Goal: Information Seeking & Learning: Check status

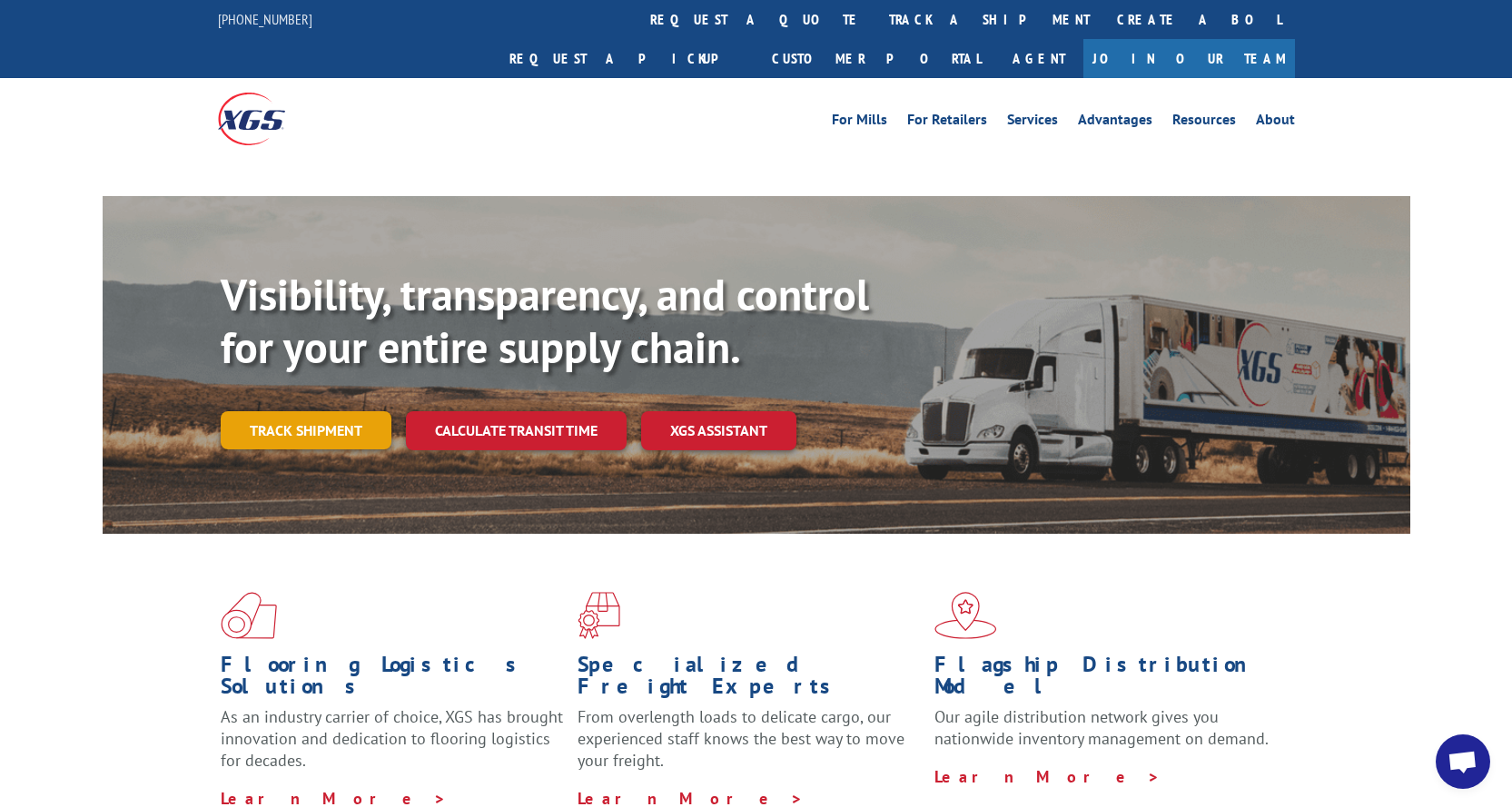
click at [300, 411] on link "Track shipment" at bounding box center [306, 430] width 171 height 38
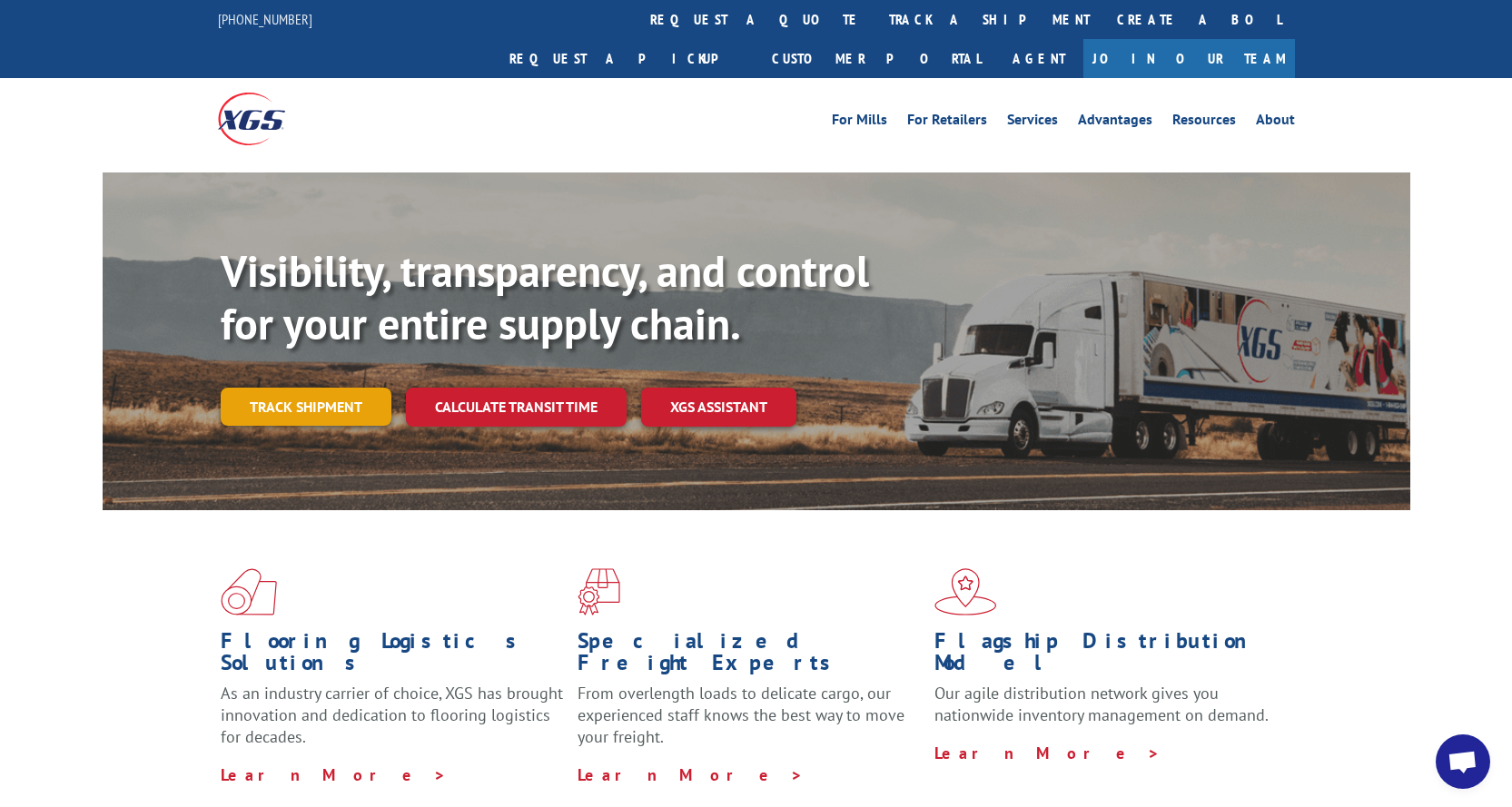
click at [322, 388] on link "Track shipment" at bounding box center [306, 406] width 171 height 38
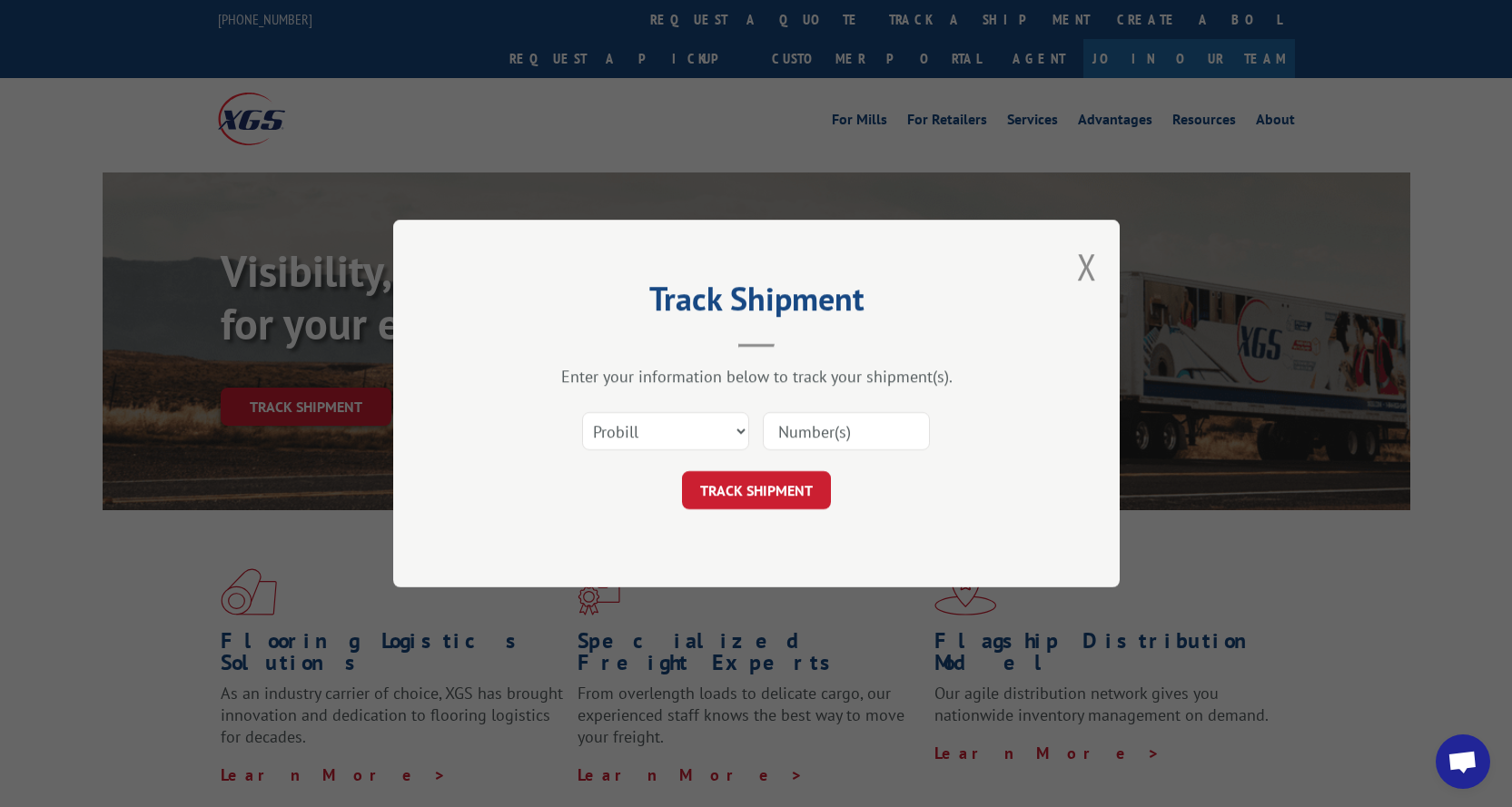
click at [814, 432] on input at bounding box center [846, 431] width 167 height 38
type input "362768"
click at [752, 480] on button "TRACK SHIPMENT" at bounding box center [756, 489] width 149 height 38
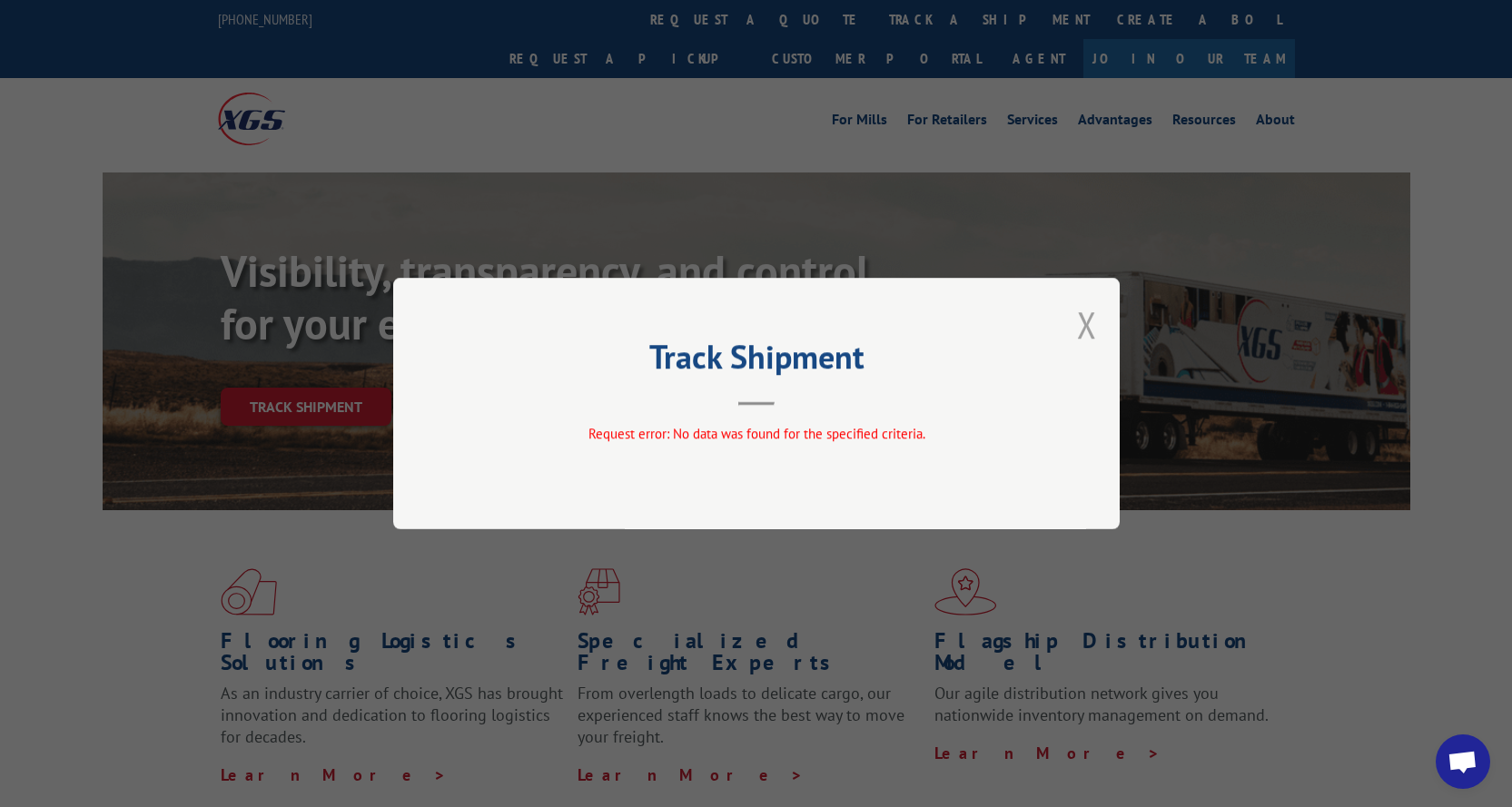
click at [1086, 317] on button "Close modal" at bounding box center [1086, 324] width 20 height 48
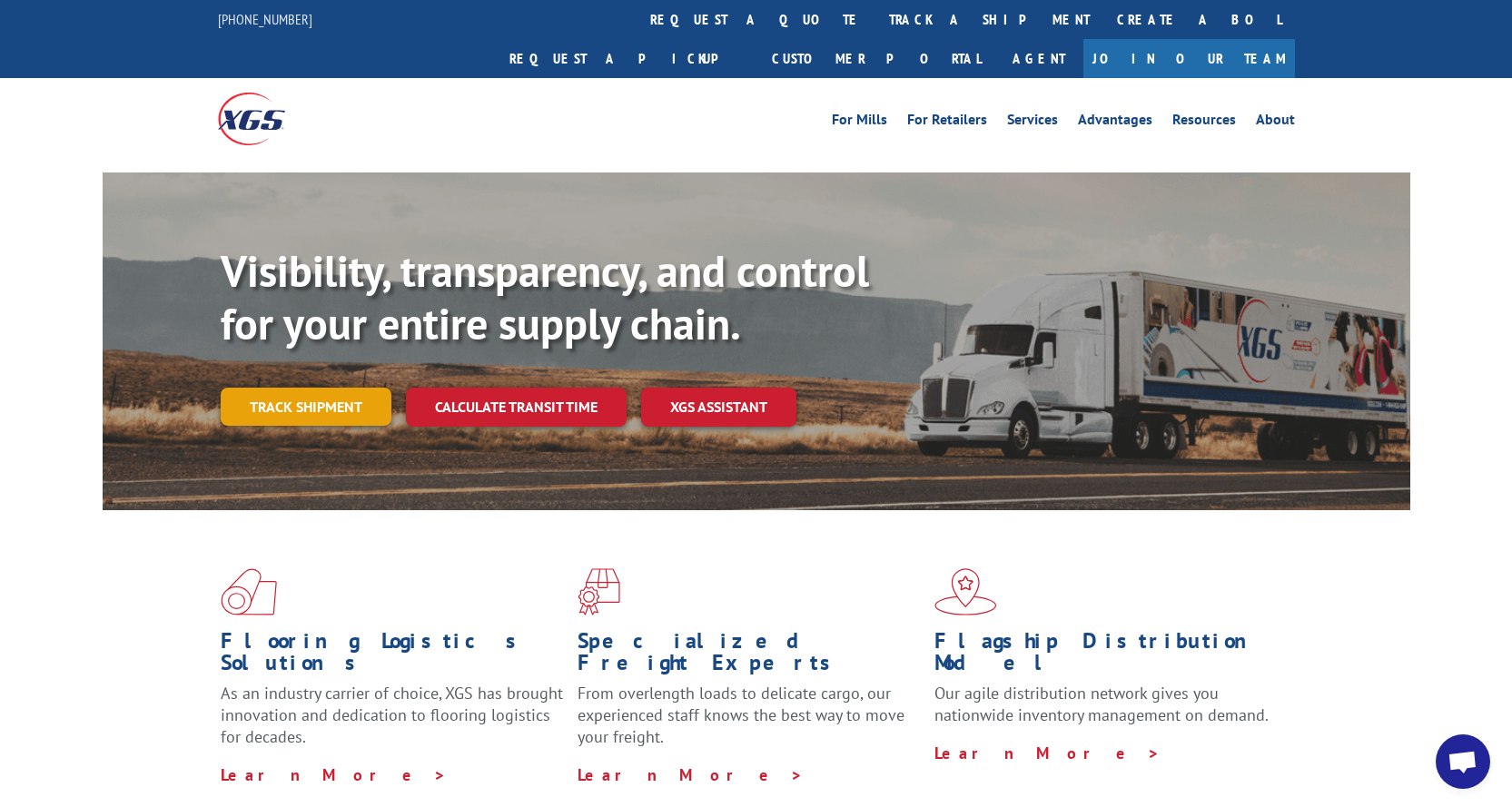
click at [308, 388] on link "Track shipment" at bounding box center [306, 406] width 171 height 38
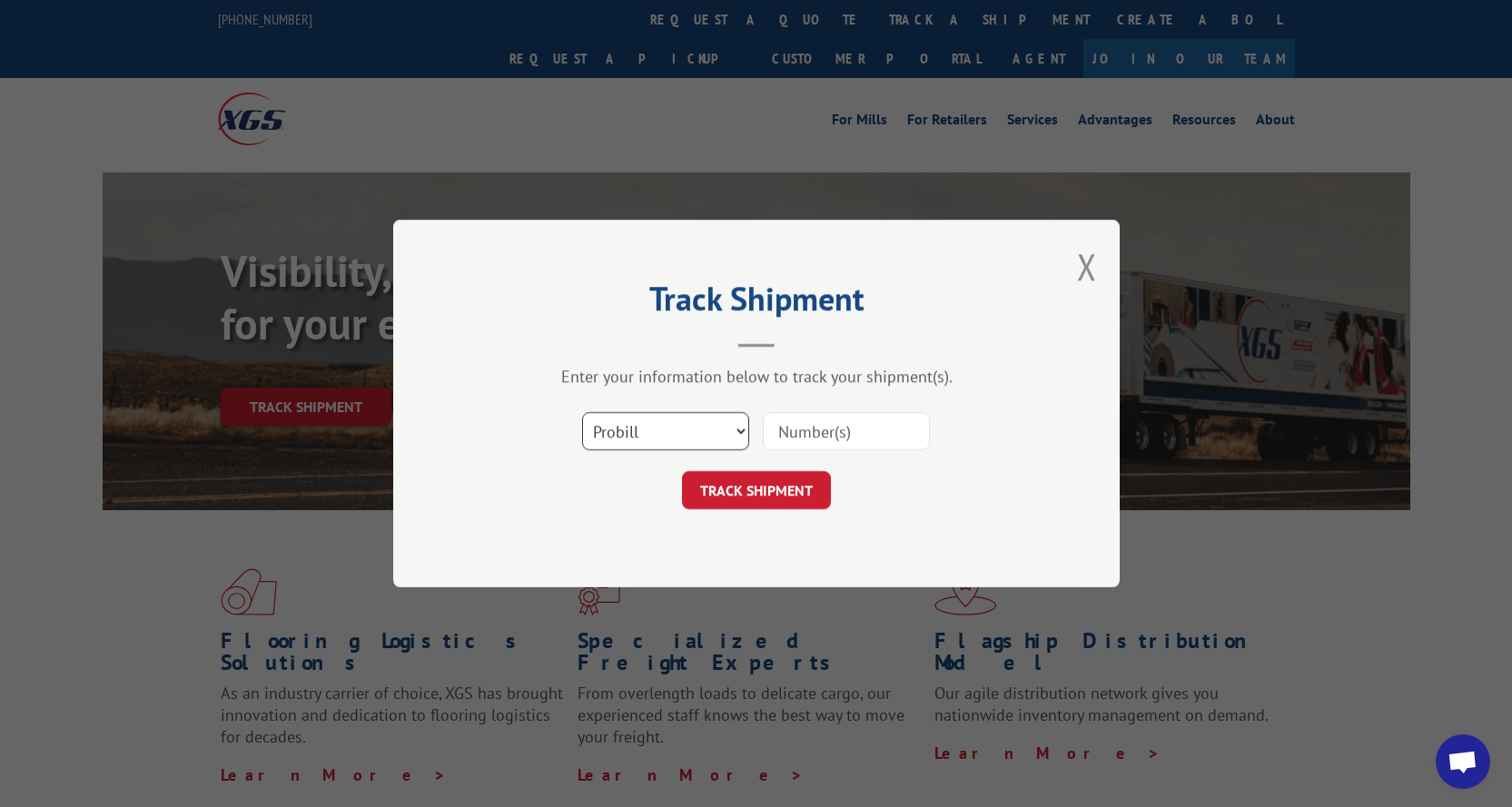
click at [733, 429] on select "Select category... Probill BOL PO" at bounding box center [665, 431] width 167 height 38
select select "bol"
click at [582, 412] on select "Select category... Probill BOL PO" at bounding box center [665, 431] width 167 height 38
click at [820, 433] on input at bounding box center [846, 431] width 167 height 38
type input "362768"
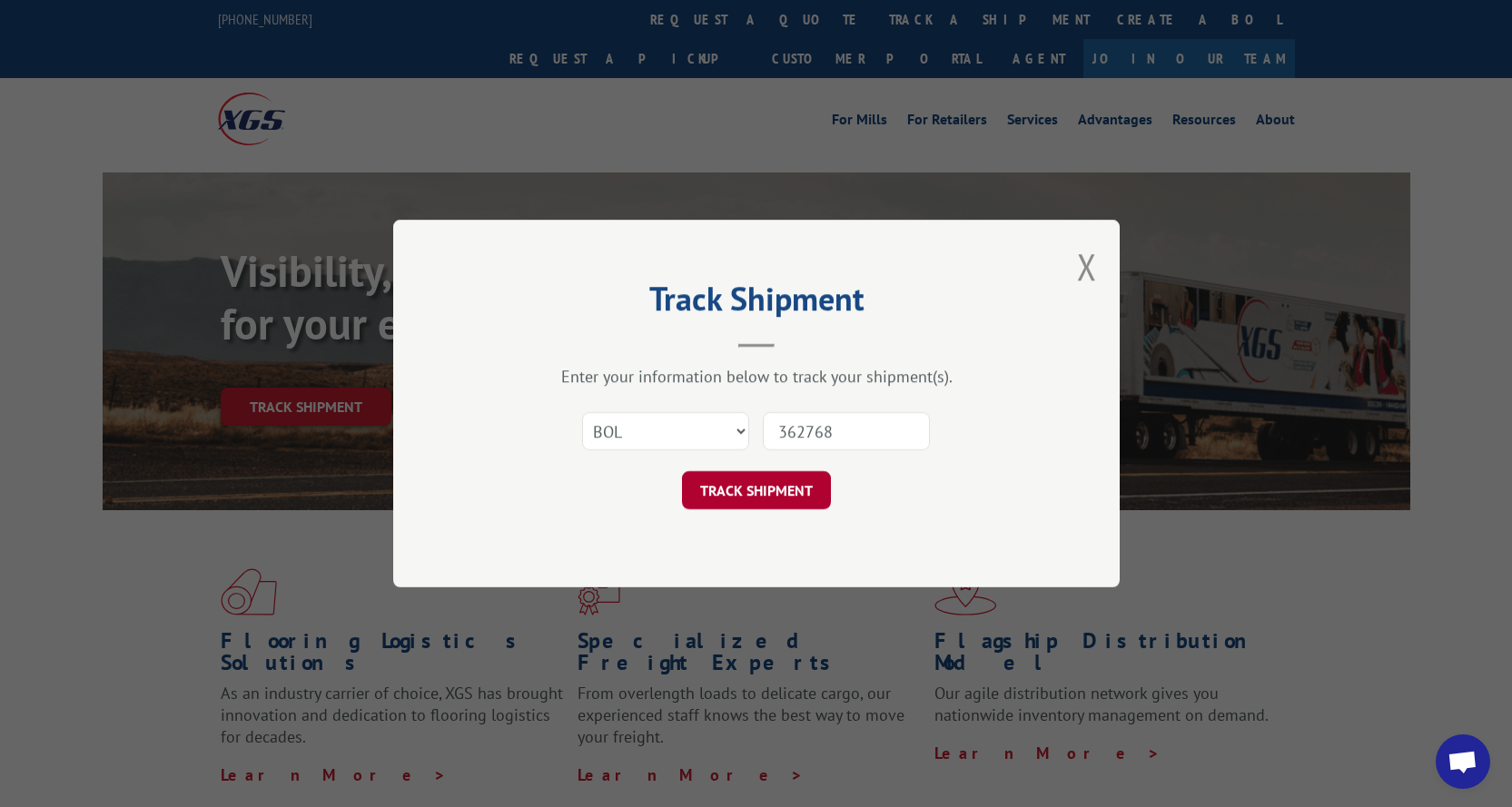
click at [721, 485] on button "TRACK SHIPMENT" at bounding box center [756, 489] width 149 height 38
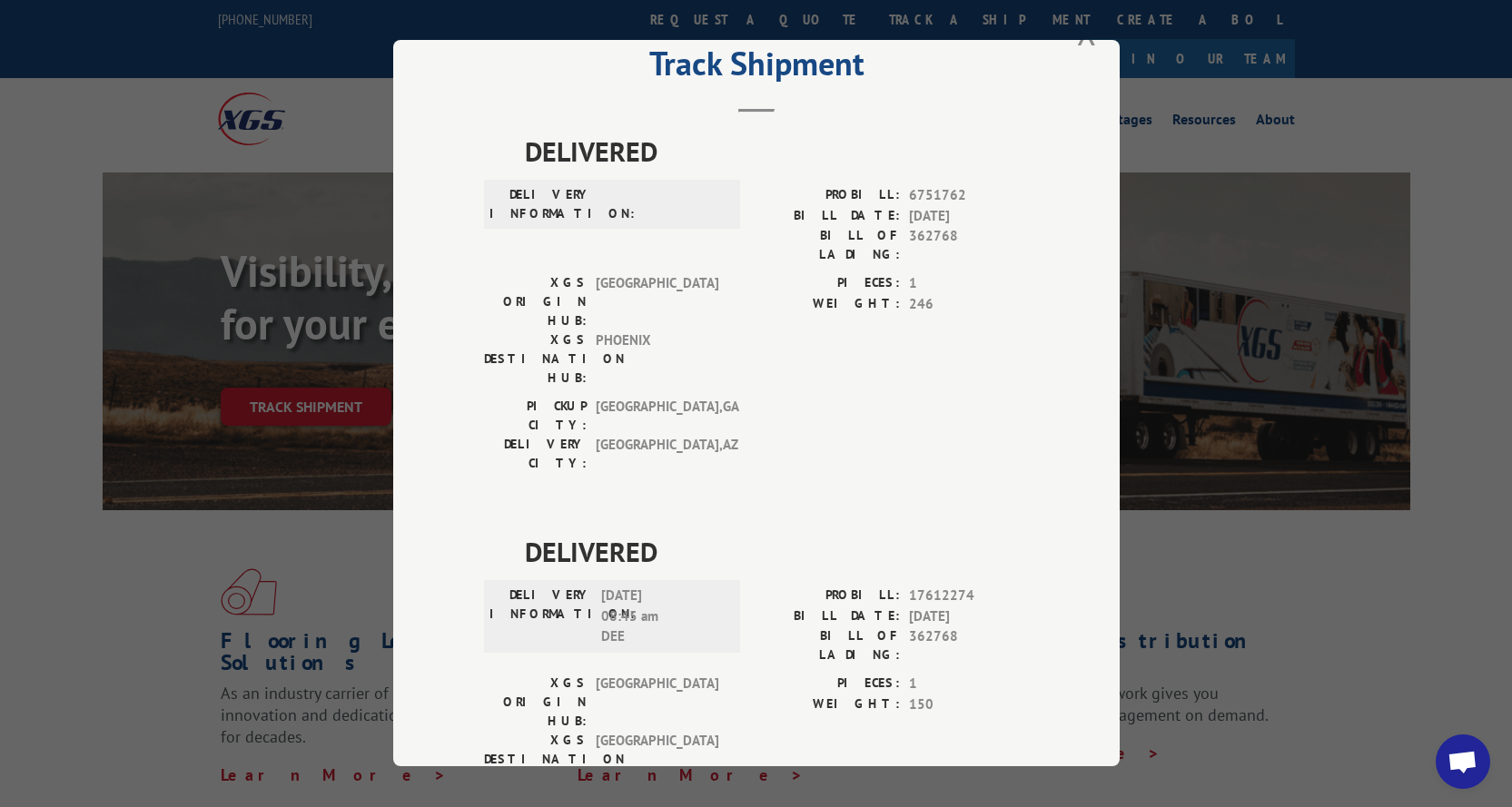
scroll to position [86, 0]
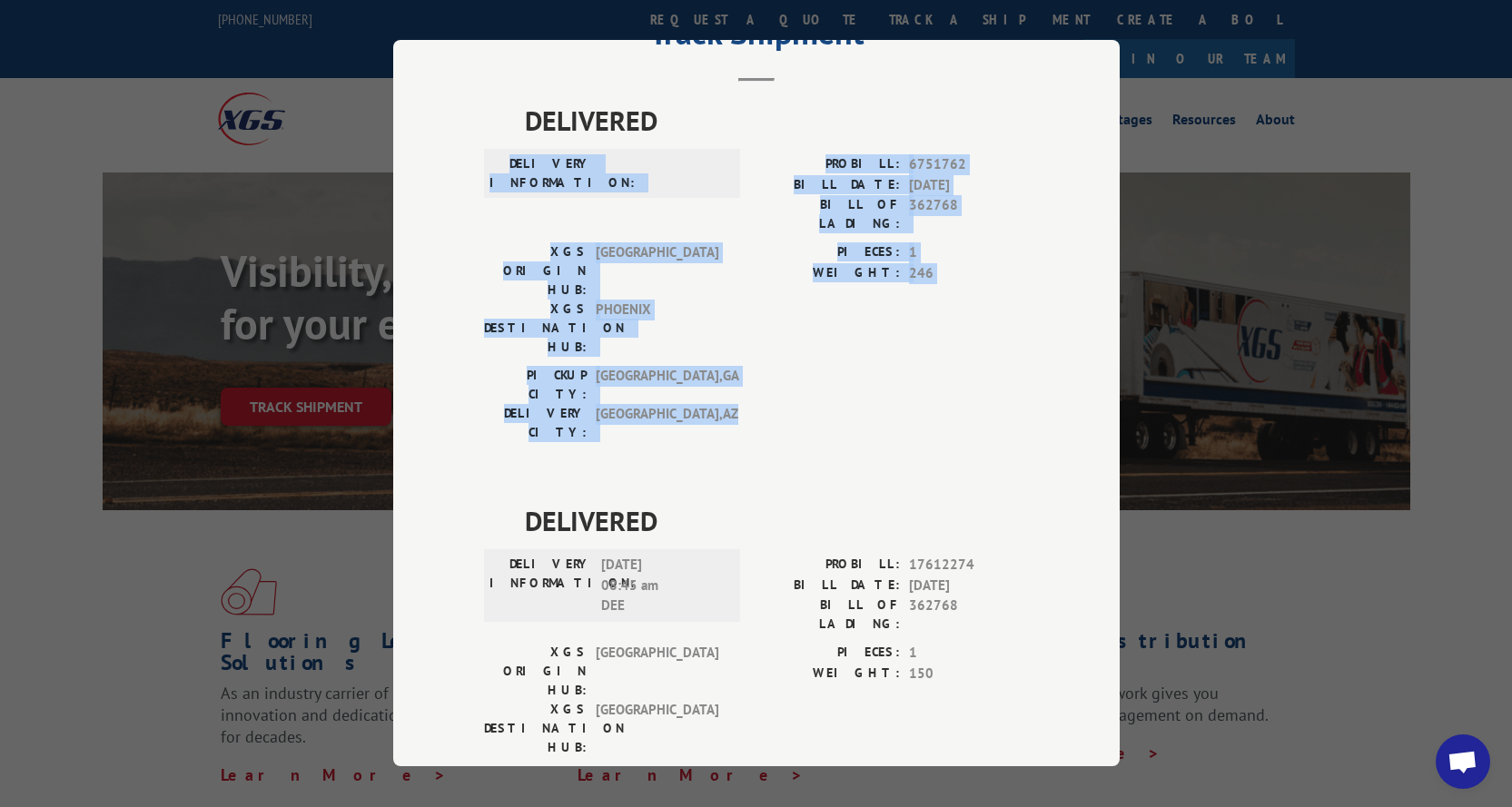
drag, startPoint x: 1109, startPoint y: 335, endPoint x: 1114, endPoint y: 87, distance: 248.1
click at [1106, 105] on div "Track Shipment DELIVERED DELIVERY INFORMATION: PROBILL: 6751762 BILL DATE: [DAT…" at bounding box center [756, 403] width 726 height 726
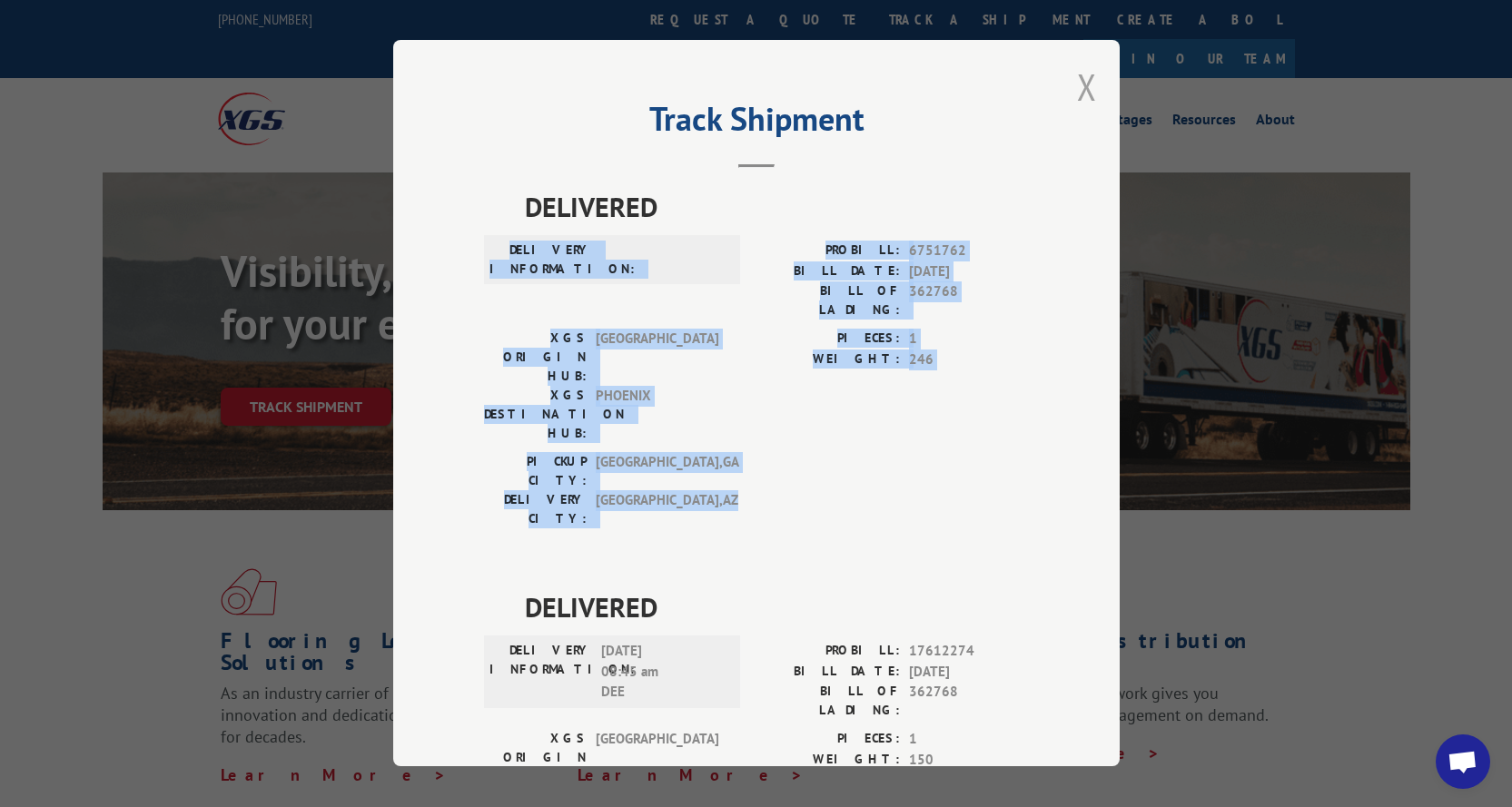
click at [1077, 73] on button "Close modal" at bounding box center [1086, 87] width 20 height 48
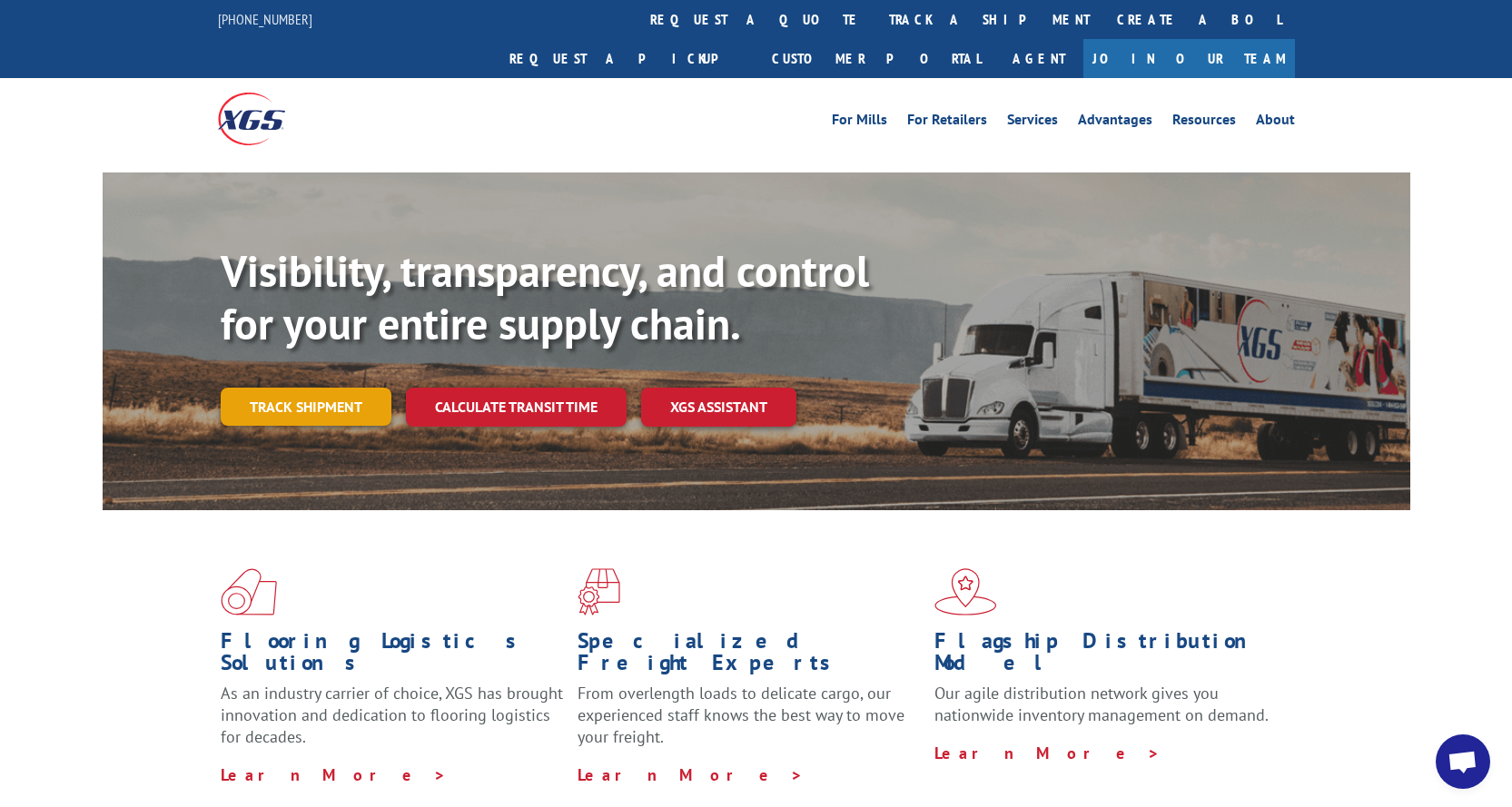
click at [298, 388] on link "Track shipment" at bounding box center [306, 406] width 171 height 38
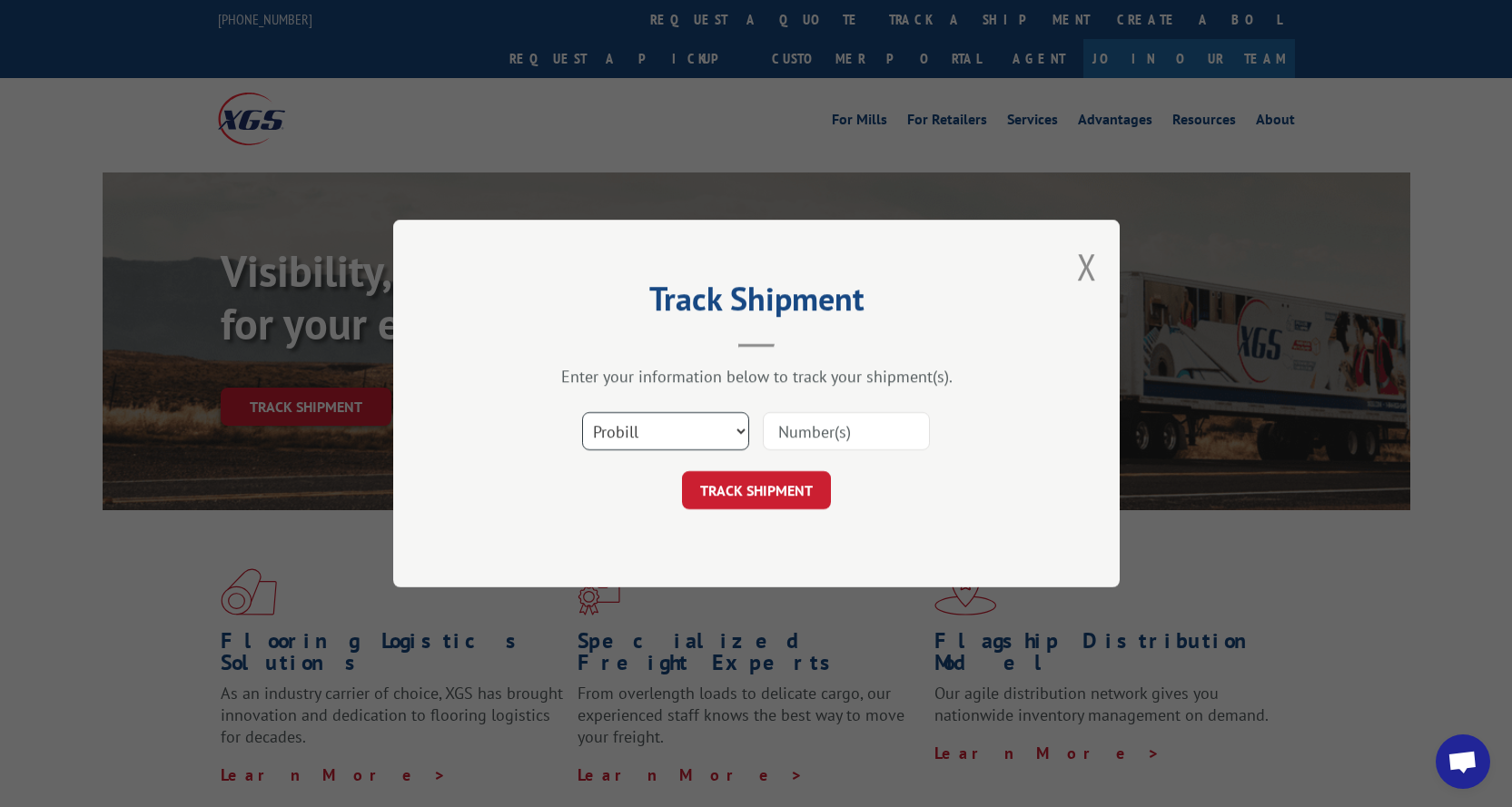
click at [727, 434] on select "Select category... Probill BOL PO" at bounding box center [665, 431] width 167 height 38
select select "po"
click at [582, 412] on select "Select category... Probill BOL PO" at bounding box center [665, 431] width 167 height 38
drag, startPoint x: 814, startPoint y: 438, endPoint x: 799, endPoint y: 399, distance: 41.8
click at [814, 438] on input at bounding box center [846, 431] width 167 height 38
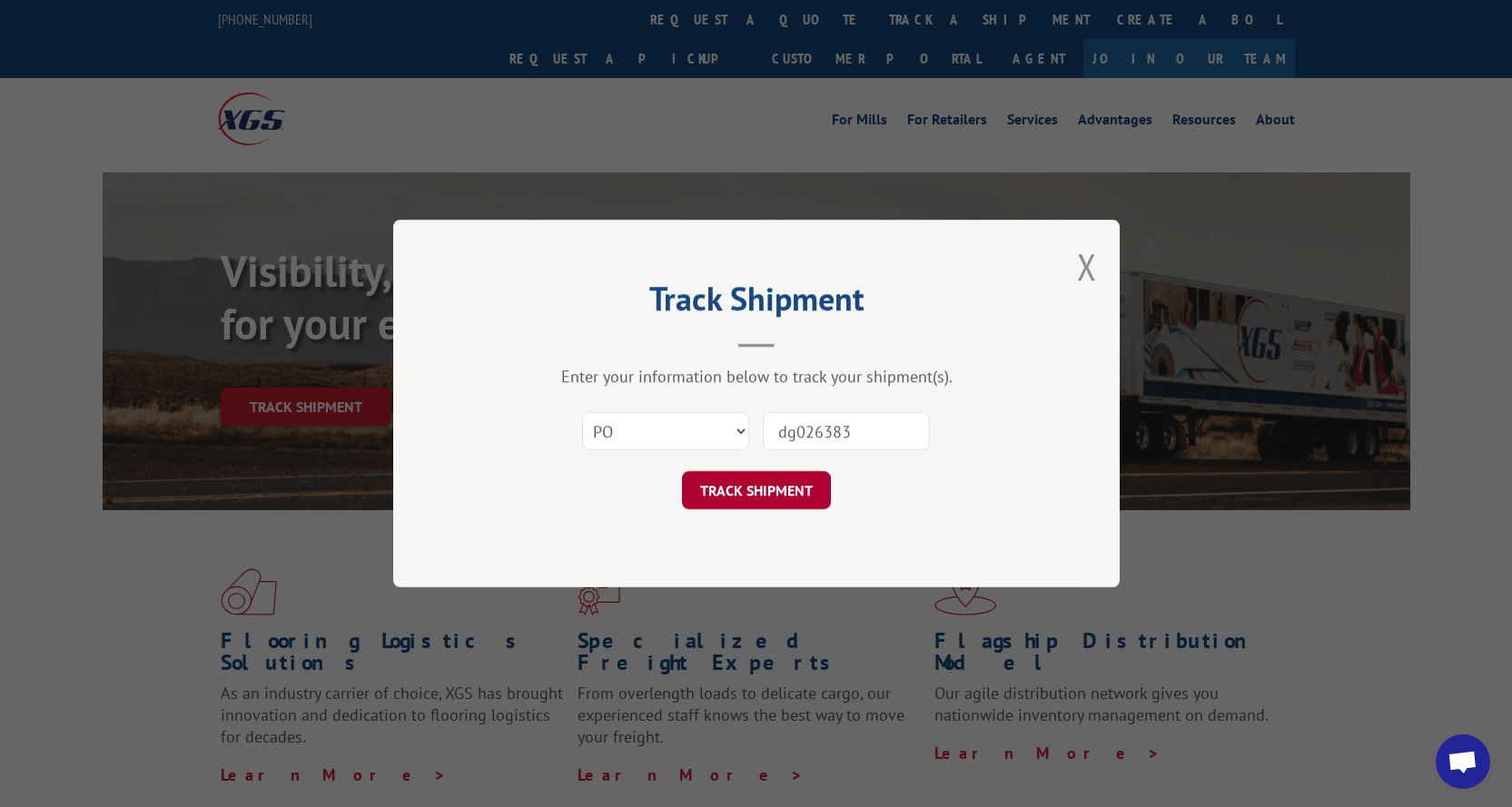
type input "dg026383"
click at [733, 492] on button "TRACK SHIPMENT" at bounding box center [756, 489] width 149 height 38
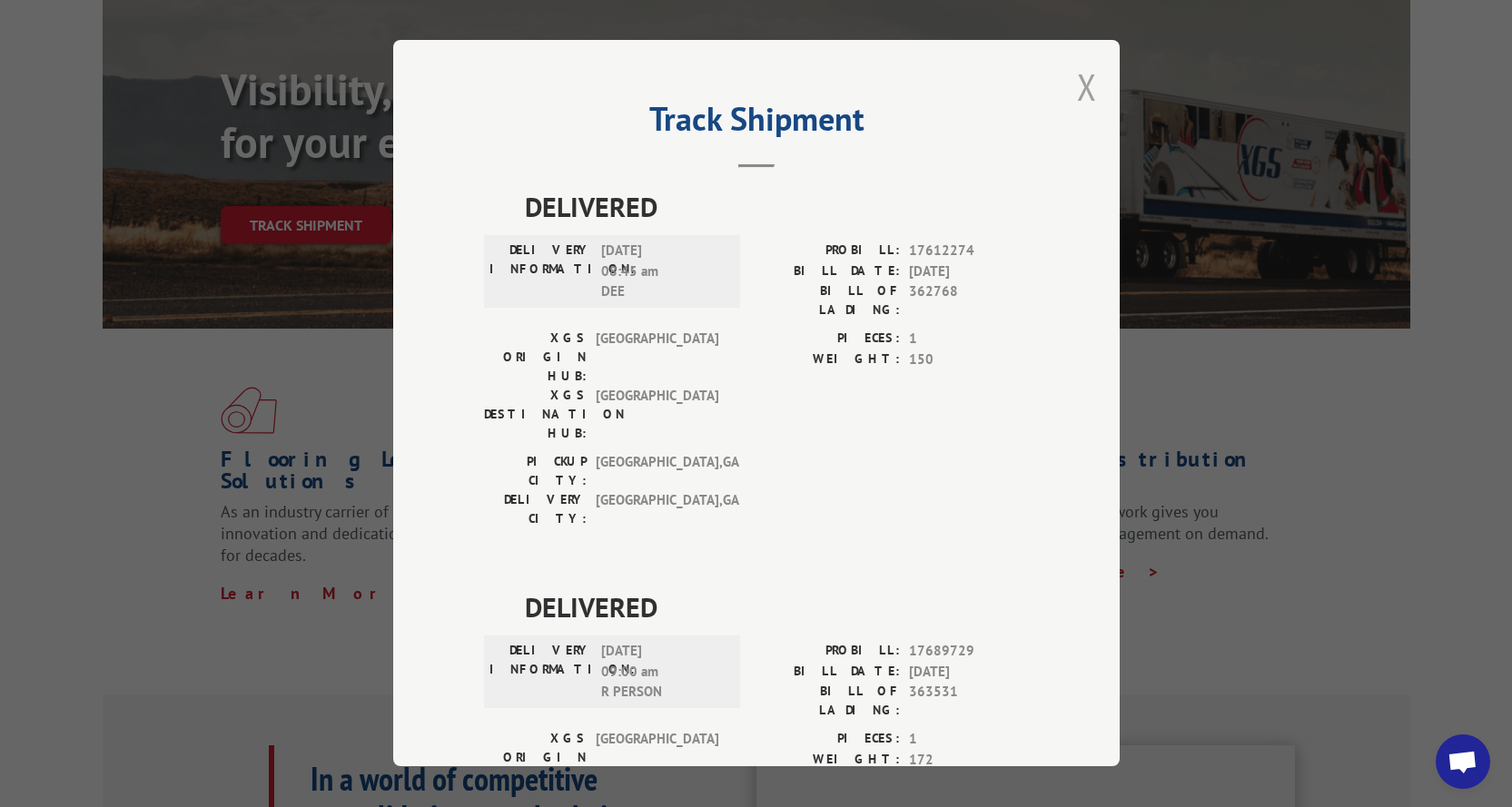
click at [1077, 87] on button "Close modal" at bounding box center [1086, 87] width 20 height 48
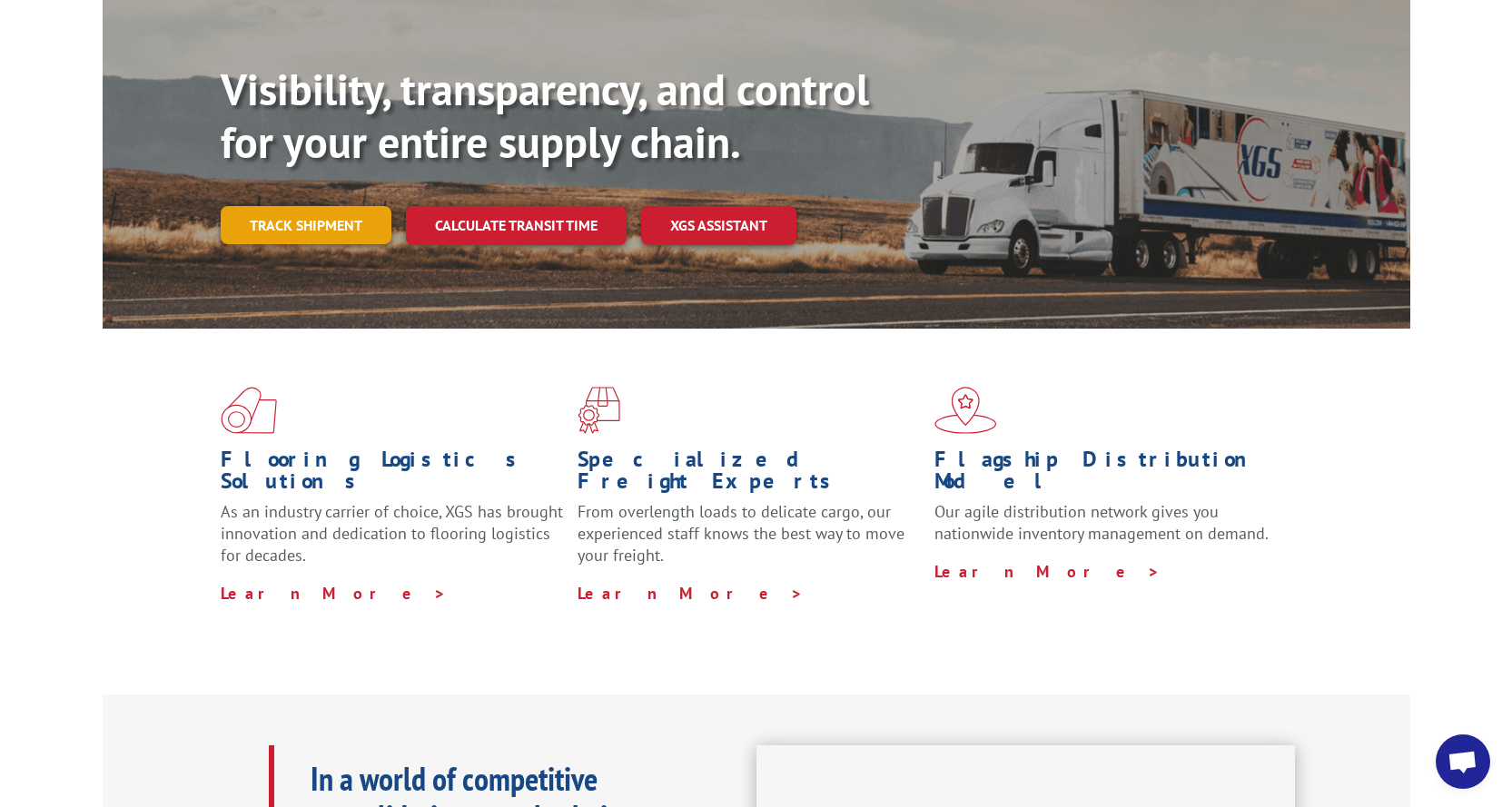
click at [316, 206] on link "Track shipment" at bounding box center [306, 224] width 171 height 38
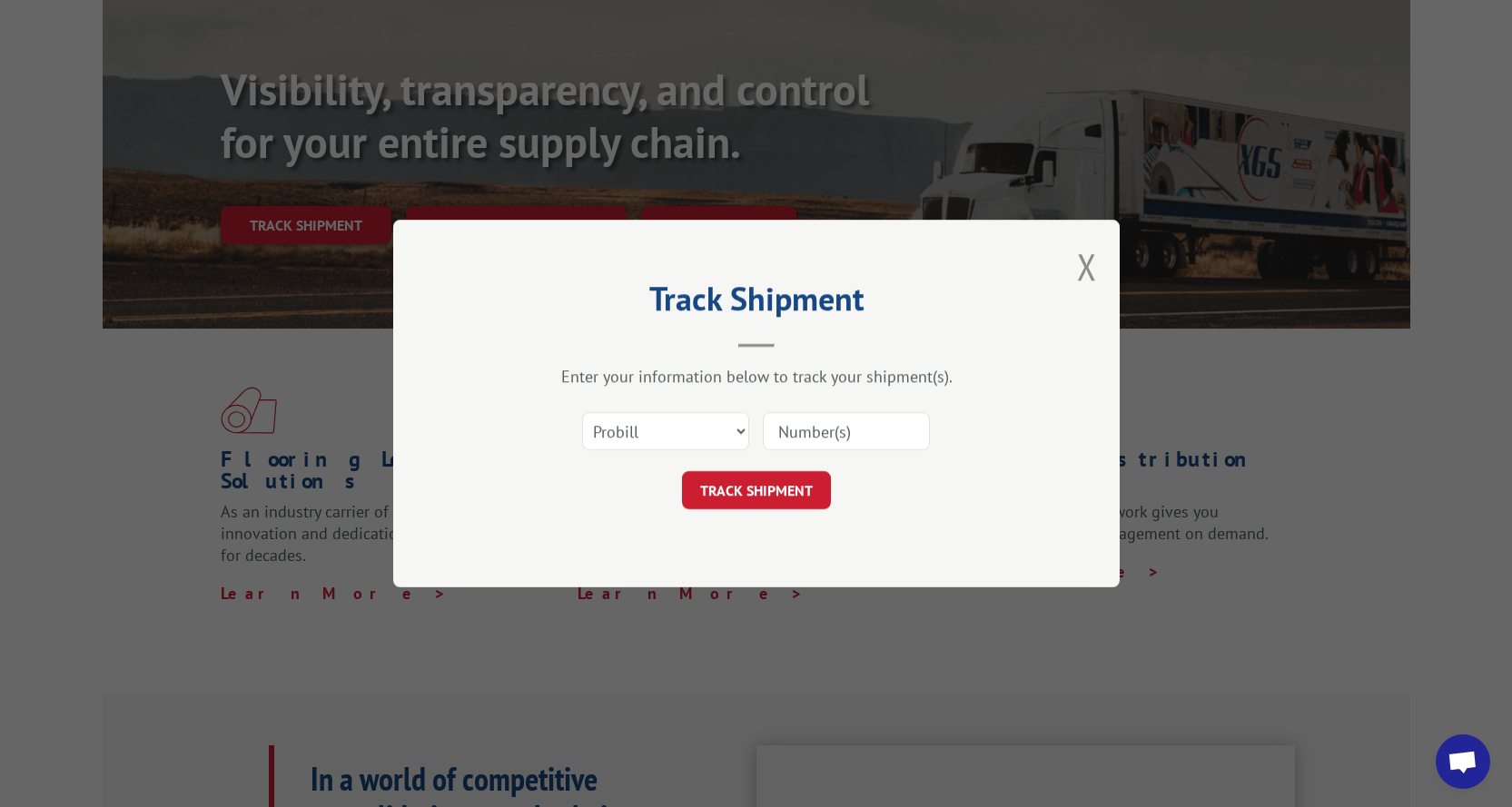
click at [827, 436] on input at bounding box center [846, 431] width 167 height 38
drag, startPoint x: 732, startPoint y: 427, endPoint x: 722, endPoint y: 433, distance: 11.7
click at [732, 427] on select "Select category... Probill BOL PO" at bounding box center [665, 431] width 167 height 38
select select "bol"
click at [582, 412] on select "Select category... Probill BOL PO" at bounding box center [665, 431] width 167 height 38
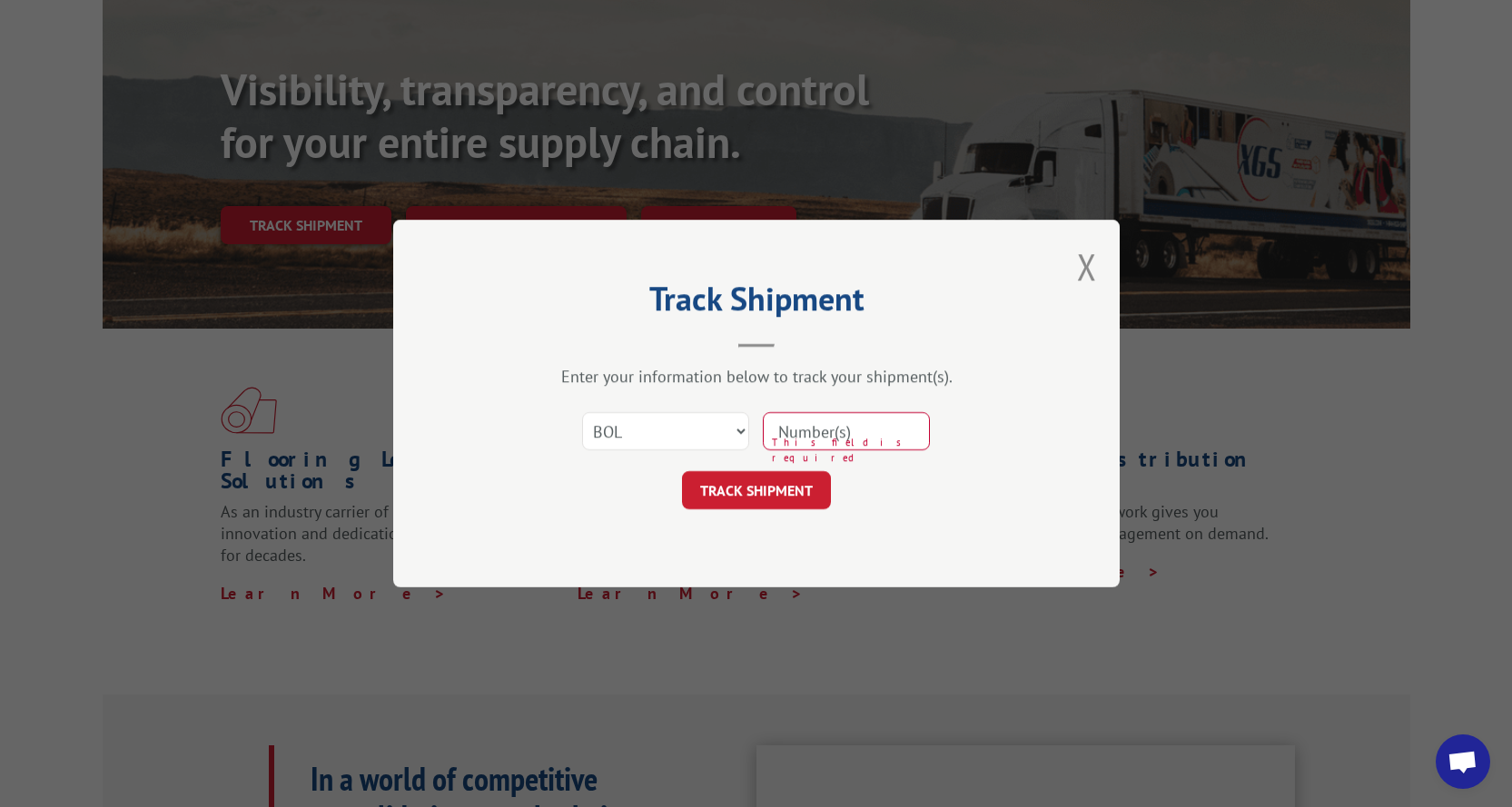
drag, startPoint x: 829, startPoint y: 437, endPoint x: 647, endPoint y: 375, distance: 192.3
click at [827, 414] on input at bounding box center [846, 431] width 167 height 38
type input "rtm362768"
click at [781, 492] on button "TRACK SHIPMENT" at bounding box center [756, 489] width 149 height 38
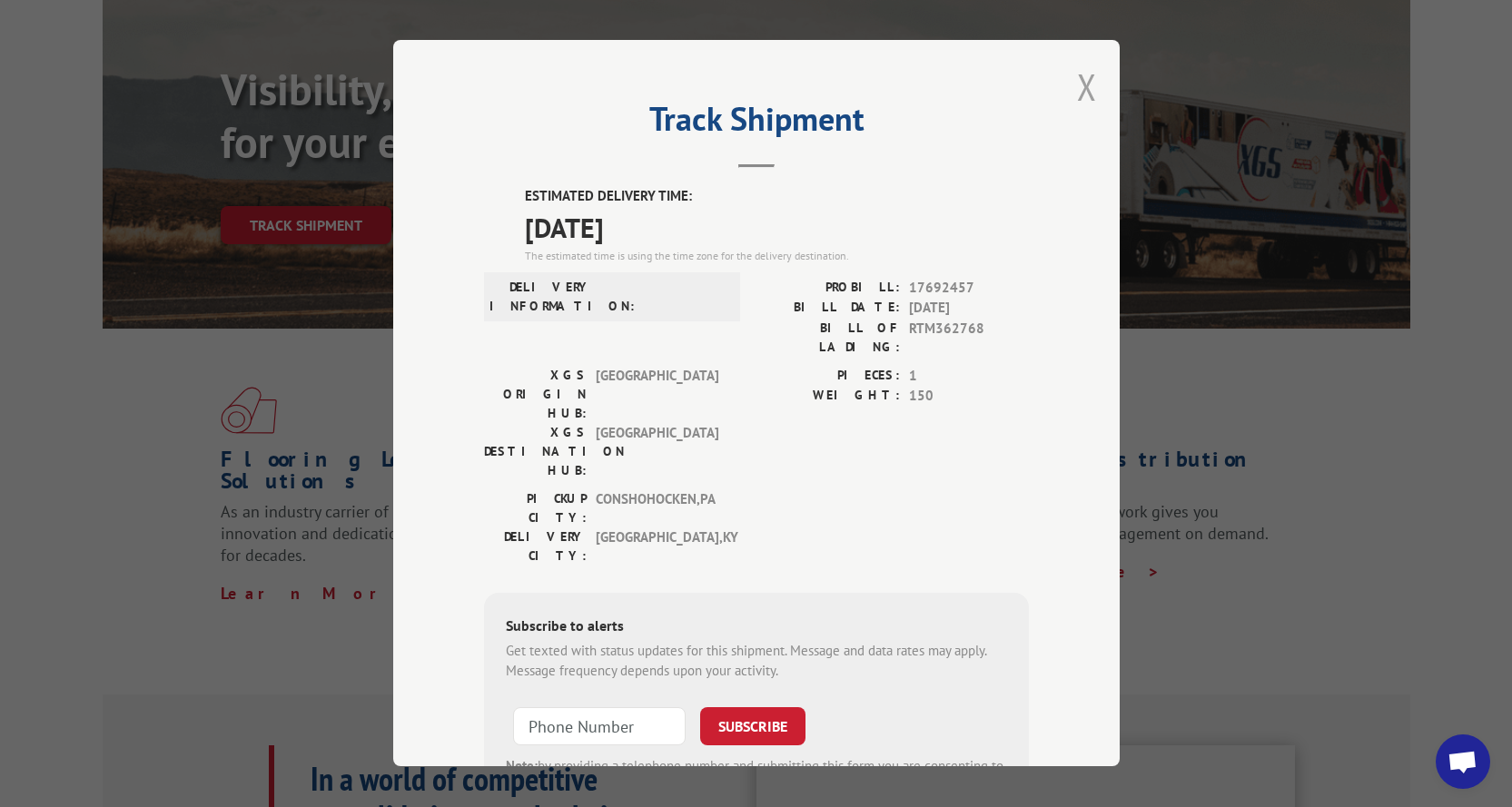
click at [1081, 76] on button "Close modal" at bounding box center [1086, 87] width 20 height 48
